Goal: Task Accomplishment & Management: Use online tool/utility

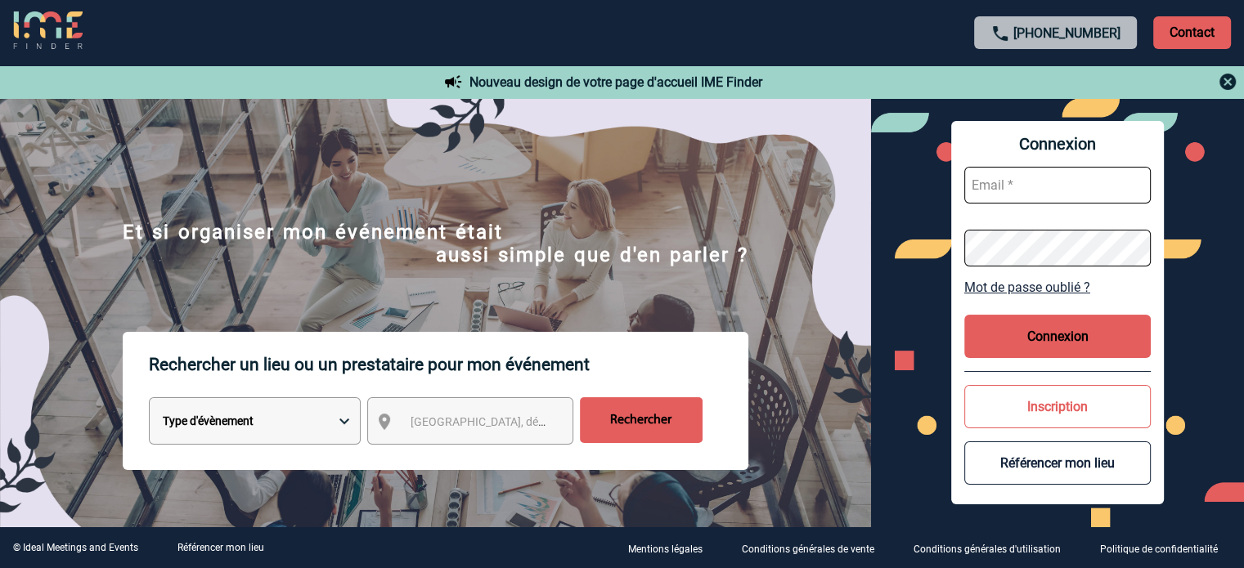
type input "ccornu@ime-groupe.com"
click at [1070, 340] on button "Connexion" at bounding box center [1057, 336] width 186 height 43
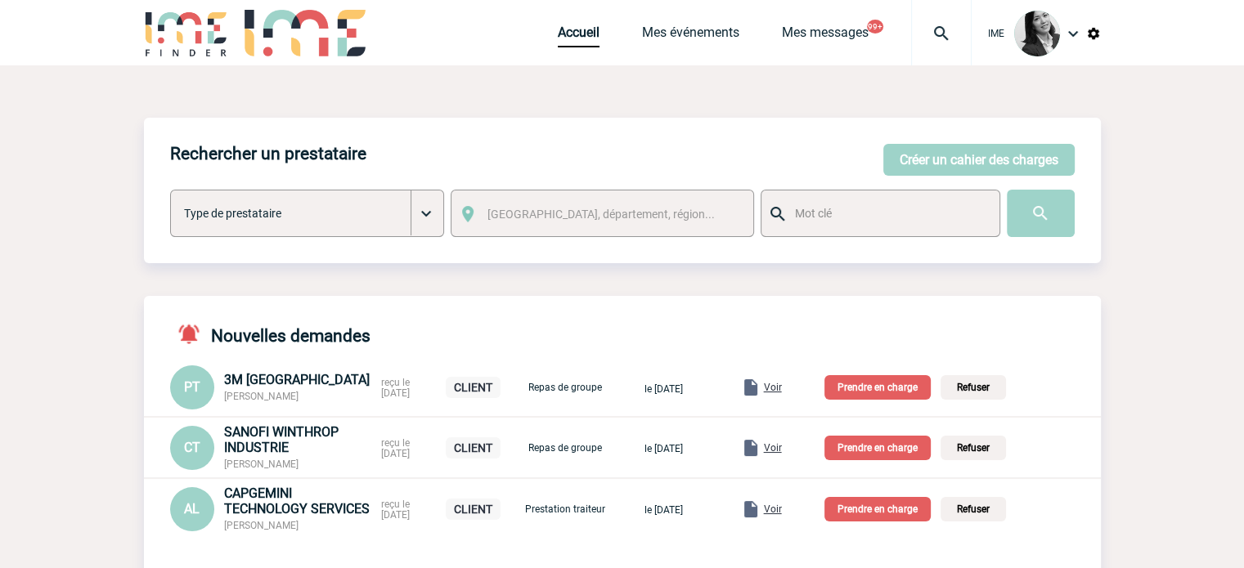
click at [1097, 34] on img at bounding box center [1093, 33] width 15 height 15
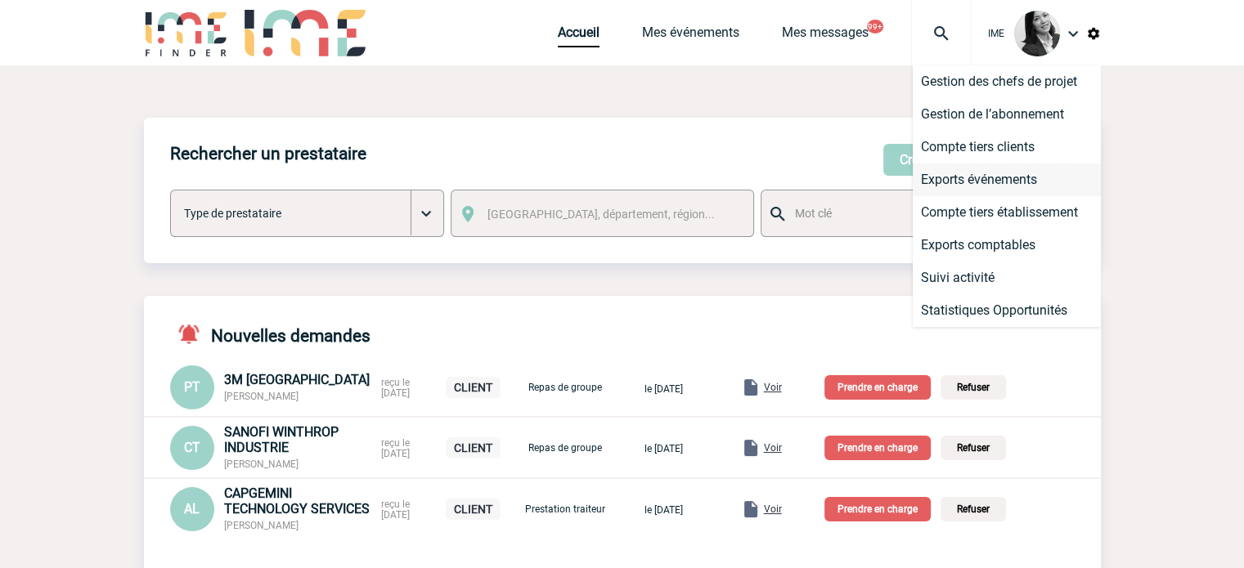
click at [966, 177] on li "Exports événements" at bounding box center [1007, 180] width 188 height 33
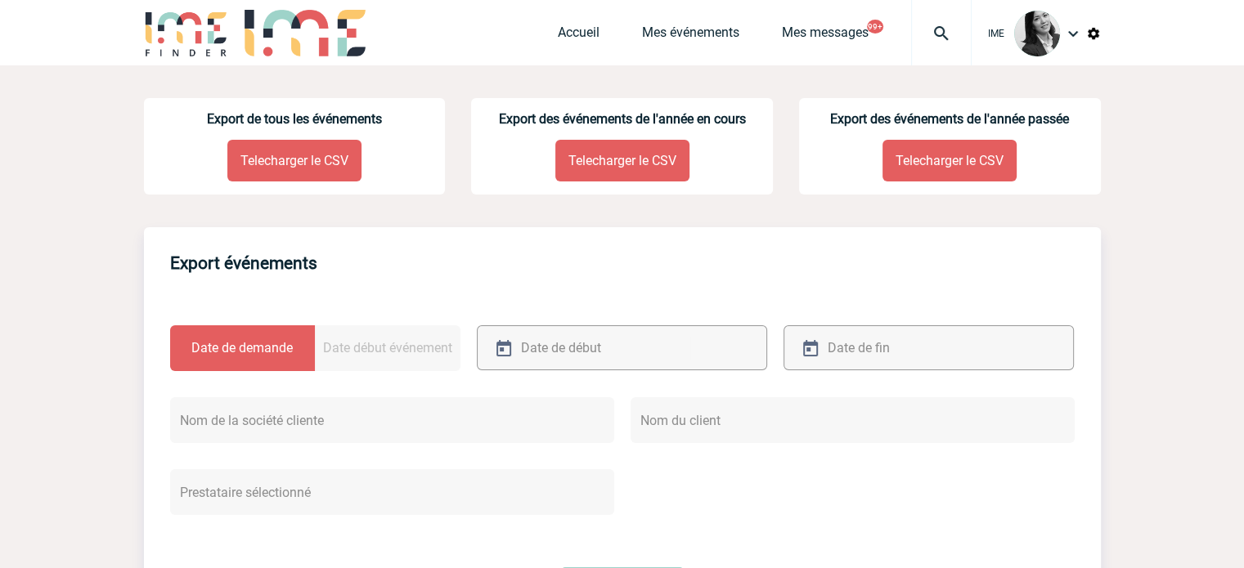
click at [641, 143] on p "Telecharger le CSV" at bounding box center [622, 161] width 134 height 42
